Goal: Navigation & Orientation: Find specific page/section

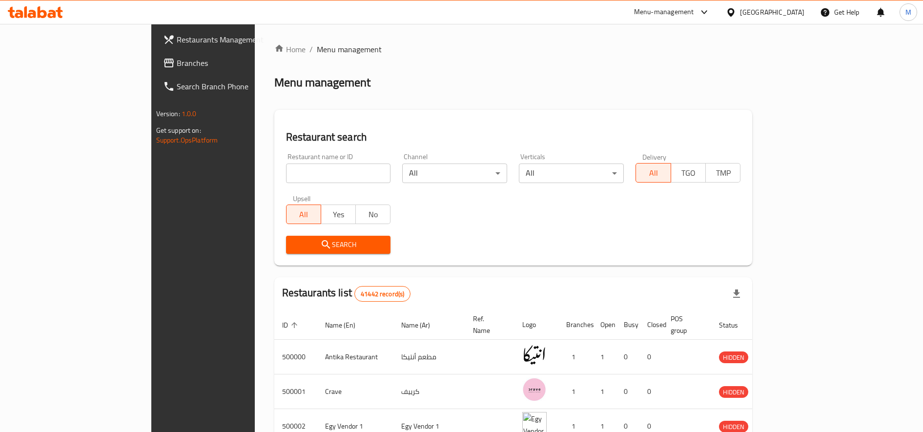
click at [694, 13] on div "Menu-management" at bounding box center [664, 12] width 60 height 12
click at [659, 107] on div "Restaurant-Management" at bounding box center [658, 108] width 77 height 11
